Goal: Task Accomplishment & Management: Complete application form

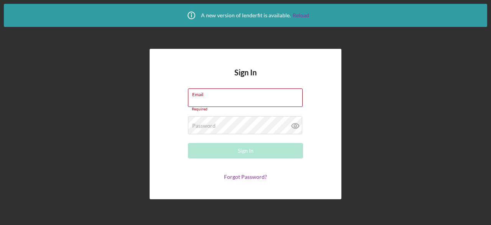
type input "[EMAIL_ADDRESS][DOMAIN_NAME]"
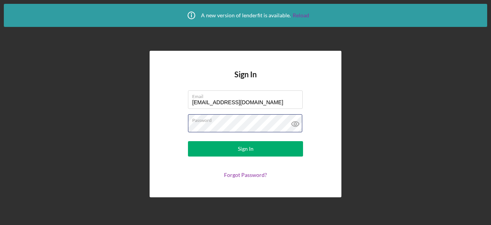
click at [188, 141] on button "Sign In" at bounding box center [245, 148] width 115 height 15
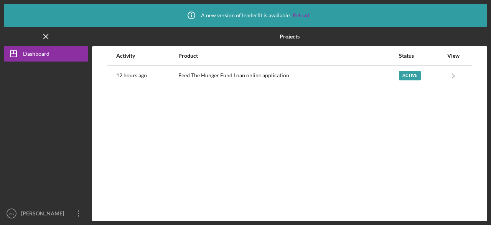
click at [405, 78] on div "Active" at bounding box center [410, 76] width 22 height 10
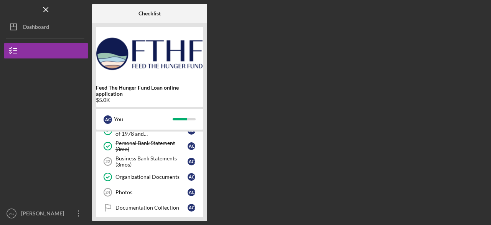
scroll to position [230, 0]
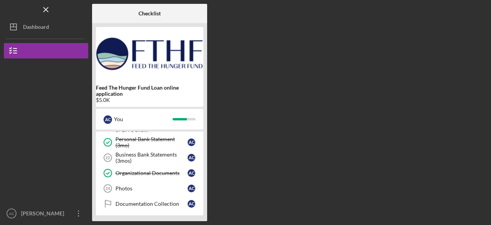
click at [38, 15] on div "Logo-Reversed Created with Sketch. Icon/Menu Close" at bounding box center [46, 9] width 84 height 19
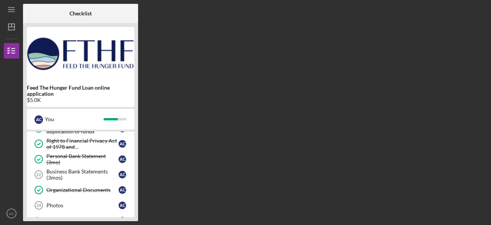
scroll to position [212, 0]
click at [100, 170] on div "Business Bank Statements (3mos)" at bounding box center [82, 175] width 72 height 12
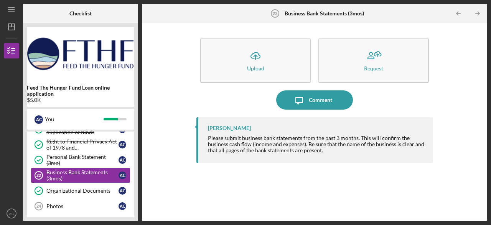
click at [257, 63] on icon "Icon/Upload" at bounding box center [255, 55] width 19 height 19
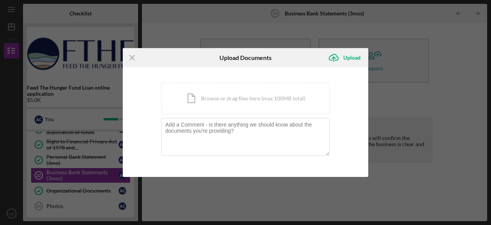
click at [215, 102] on div "Icon/Document Browse or drag files here (max 100MB total) Tap to choose files o…" at bounding box center [245, 98] width 169 height 31
click at [200, 102] on div "Icon/Document Browse or drag files here (max 100MB total) Tap to choose files o…" at bounding box center [245, 98] width 169 height 31
click at [192, 89] on div "Icon/Document Browse or drag files here (max 100MB total) Tap to choose files o…" at bounding box center [245, 98] width 169 height 31
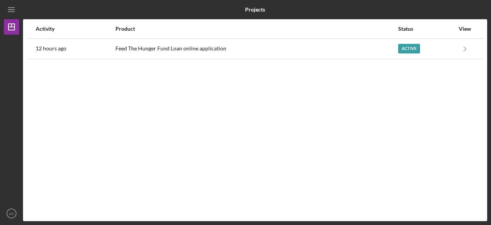
click at [407, 51] on div "Active" at bounding box center [410, 49] width 22 height 10
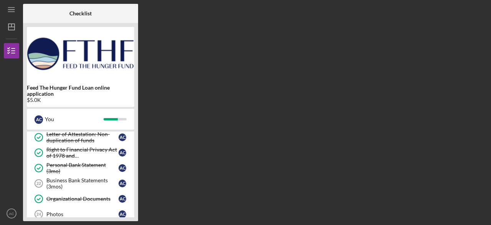
scroll to position [207, 0]
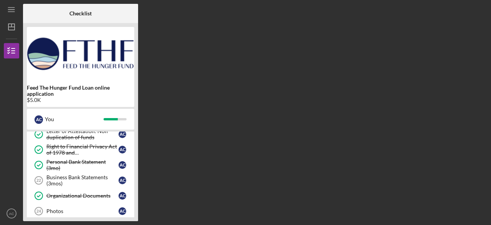
click at [97, 174] on div "Business Bank Statements (3mos)" at bounding box center [82, 180] width 72 height 12
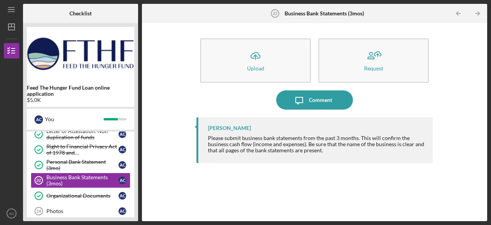
click at [254, 59] on icon "Icon/Upload" at bounding box center [255, 55] width 19 height 19
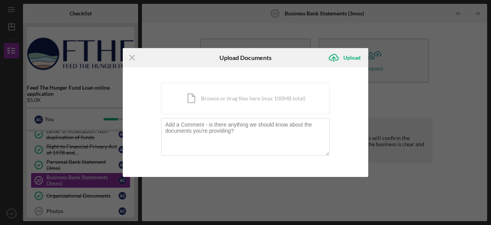
click at [273, 98] on div "Icon/Document Browse or drag files here (max 100MB total) Tap to choose files o…" at bounding box center [245, 98] width 169 height 31
click at [258, 97] on div "Icon/Document Browse or drag files here (max 100MB total) Tap to choose files o…" at bounding box center [245, 98] width 169 height 31
click at [128, 56] on icon "Icon/Menu Close" at bounding box center [132, 57] width 19 height 19
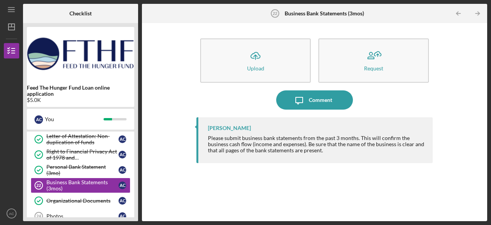
scroll to position [202, 0]
click at [253, 61] on icon "Icon/Upload" at bounding box center [255, 55] width 19 height 19
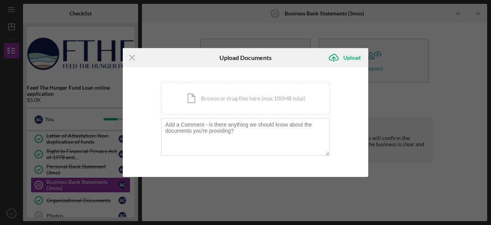
click at [278, 103] on div "Icon/Document Browse or drag files here (max 100MB total) Tap to choose files o…" at bounding box center [245, 98] width 169 height 31
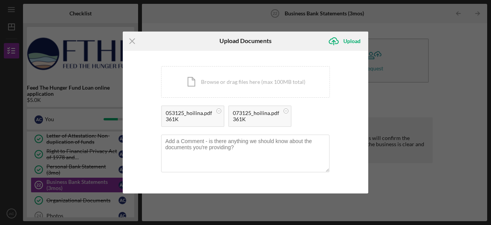
click at [351, 42] on div "Upload" at bounding box center [352, 40] width 17 height 15
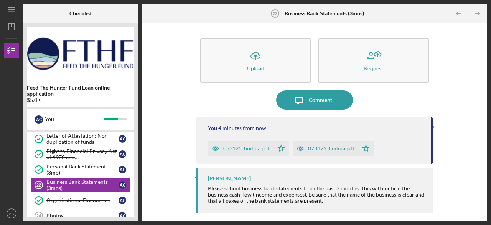
click at [266, 67] on button "Icon/Upload Upload" at bounding box center [255, 60] width 111 height 44
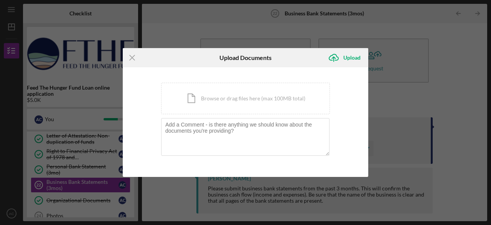
click at [223, 96] on div "Icon/Document Browse or drag files here (max 100MB total) Tap to choose files o…" at bounding box center [245, 98] width 169 height 31
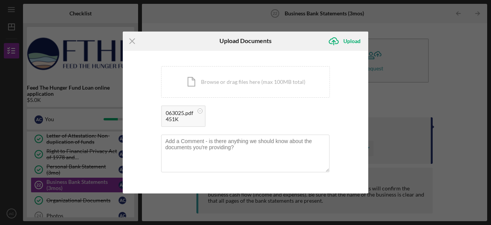
click at [351, 42] on div "Upload" at bounding box center [352, 40] width 17 height 15
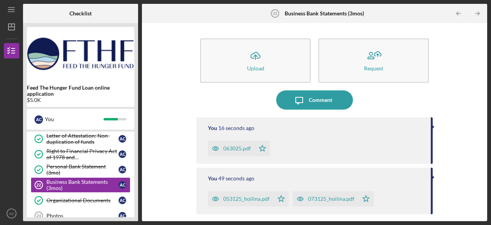
click at [12, 219] on icon "AC" at bounding box center [11, 213] width 15 height 19
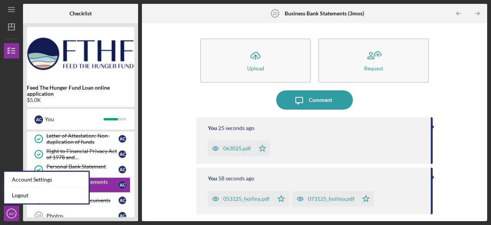
click at [25, 197] on link "Logout" at bounding box center [46, 195] width 84 height 16
